Goal: Check status: Check status

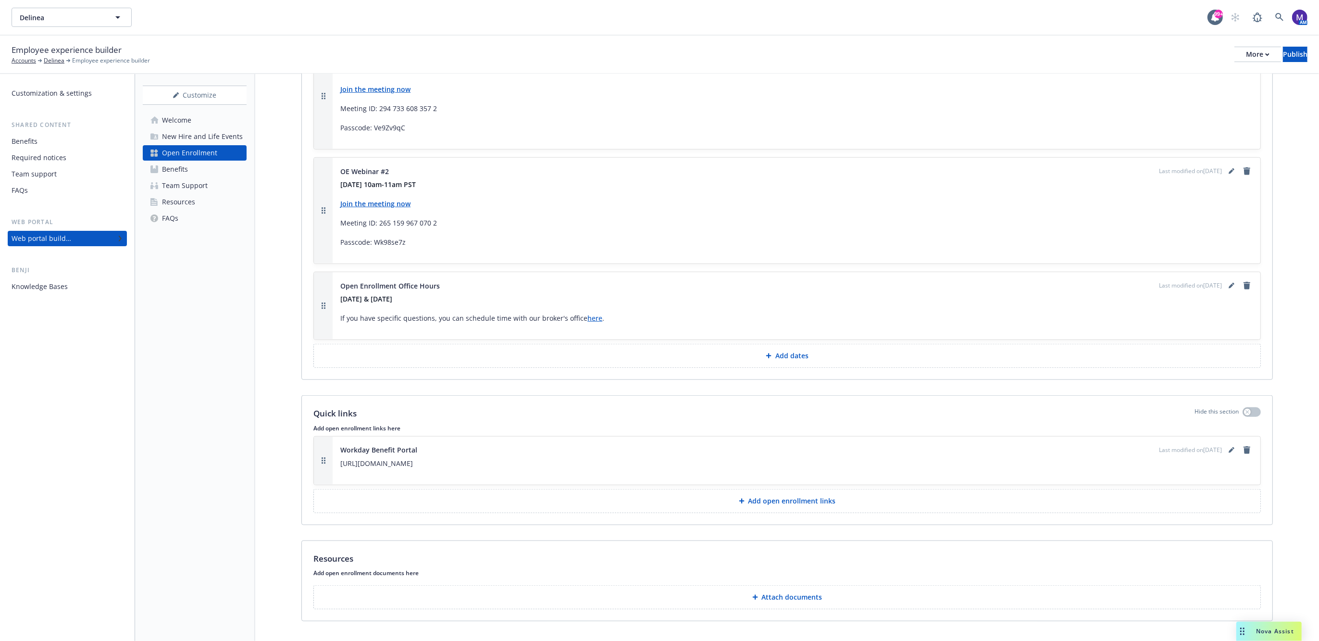
scroll to position [985, 0]
